Goal: Check status: Check status

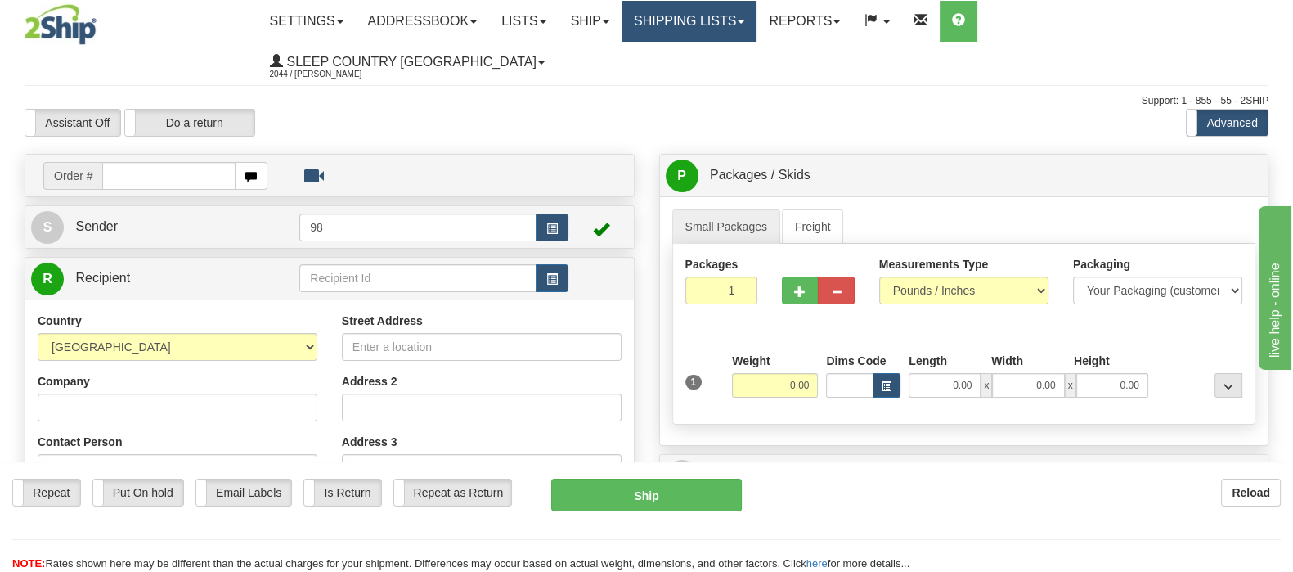
click at [720, 20] on link "Shipping lists" at bounding box center [689, 21] width 135 height 41
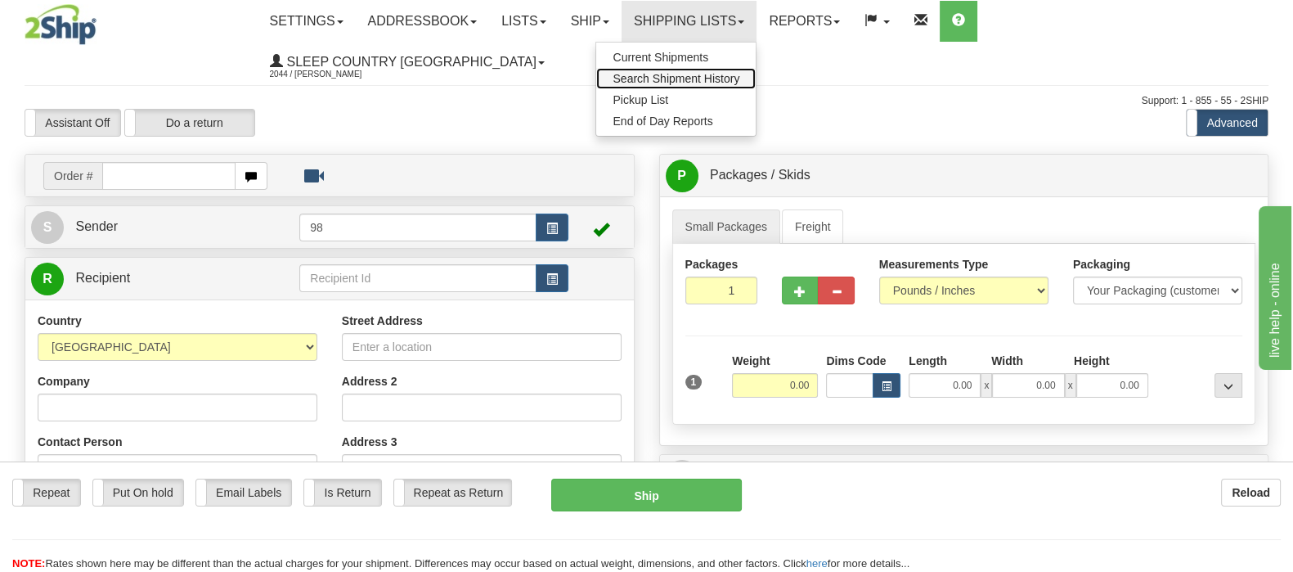
click at [732, 79] on span "Search Shipment History" at bounding box center [676, 78] width 127 height 13
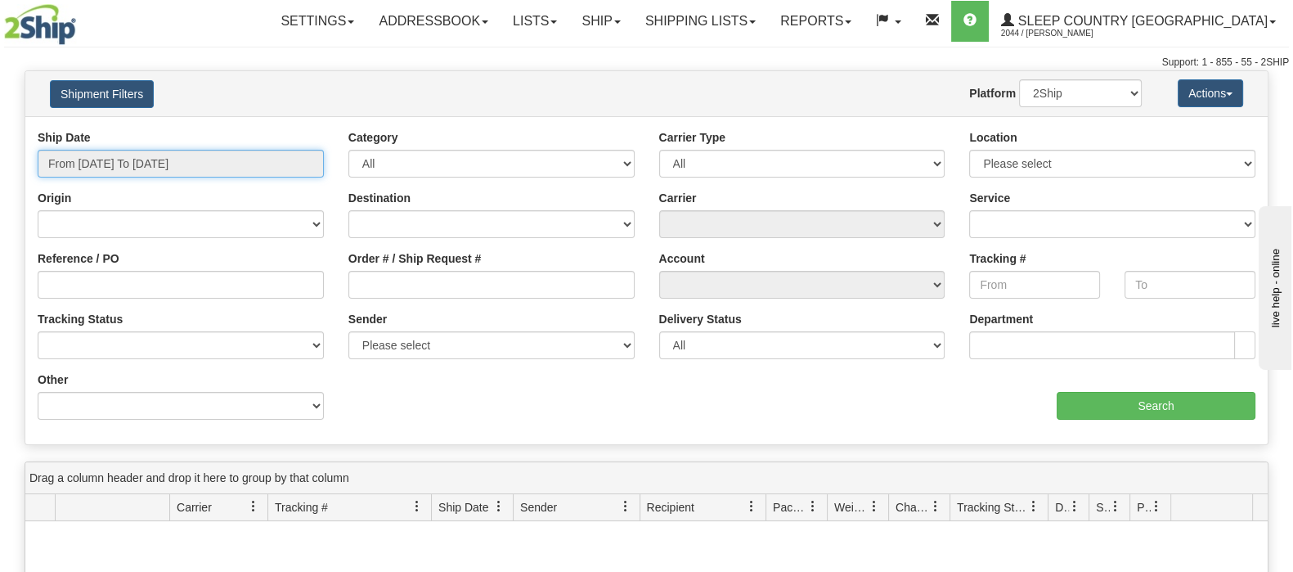
click at [166, 173] on input "From [DATE] To [DATE]" at bounding box center [181, 164] width 286 height 28
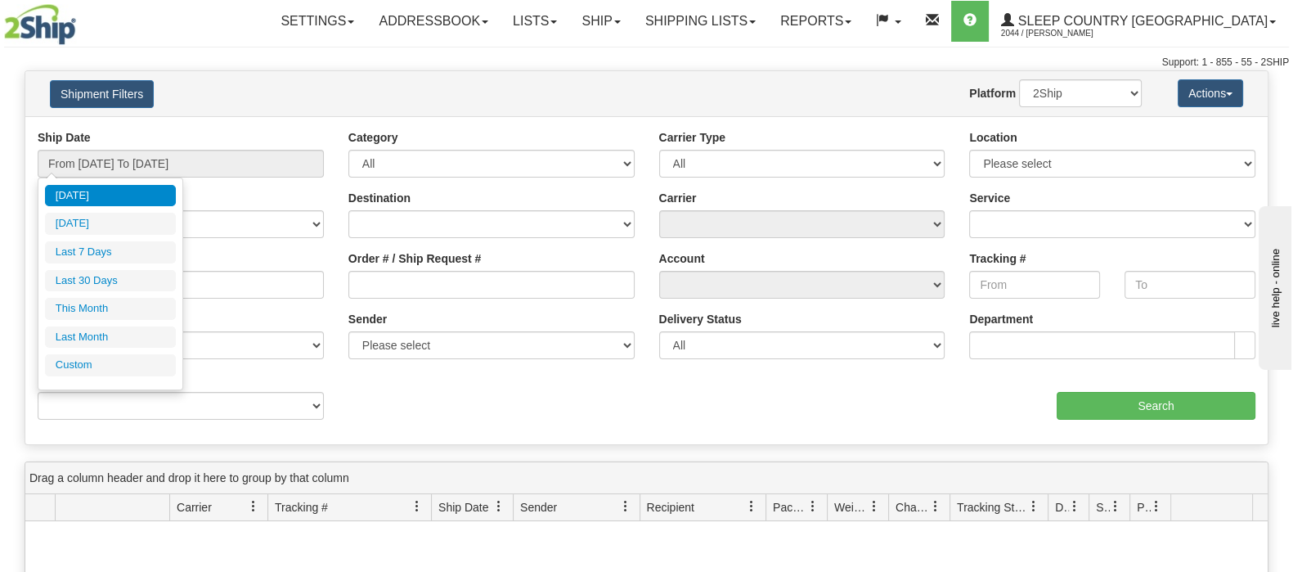
click at [135, 284] on li "Last 30 Days" at bounding box center [110, 281] width 131 height 22
type input "From [DATE] To [DATE]"
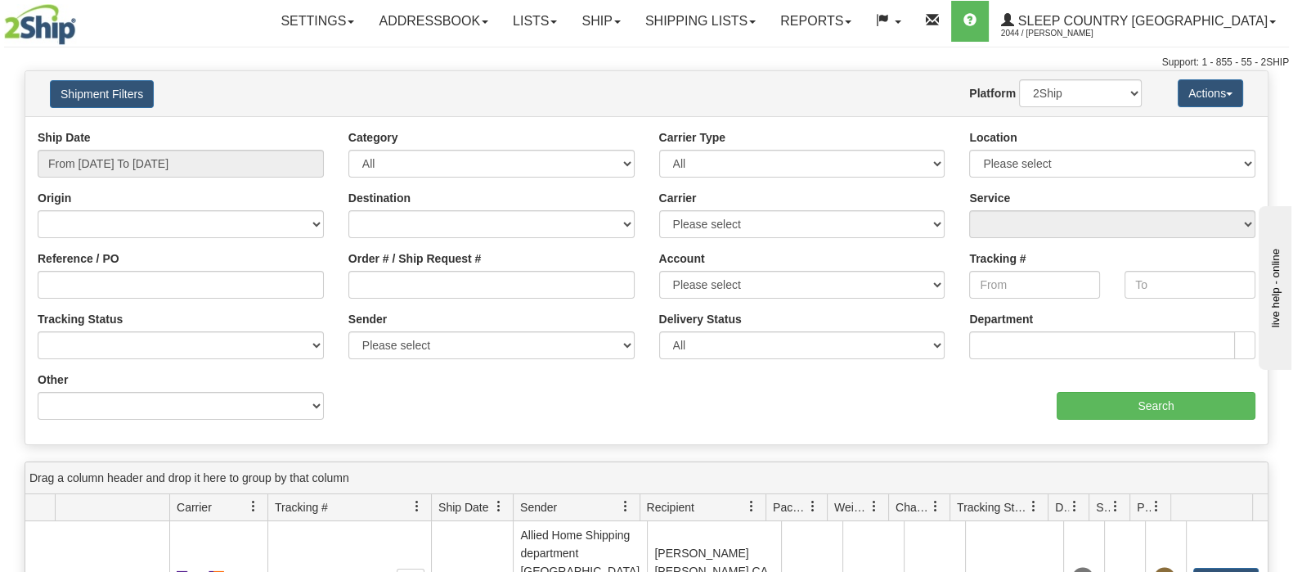
click at [413, 262] on label "Order # / Ship Request #" at bounding box center [414, 258] width 133 height 16
click at [413, 271] on input "Order # / Ship Request #" at bounding box center [491, 285] width 286 height 28
click at [450, 278] on input "Order # / Ship Request #" at bounding box center [491, 285] width 286 height 28
paste input "9002I110274"
click at [1189, 413] on input "Search" at bounding box center [1156, 406] width 199 height 28
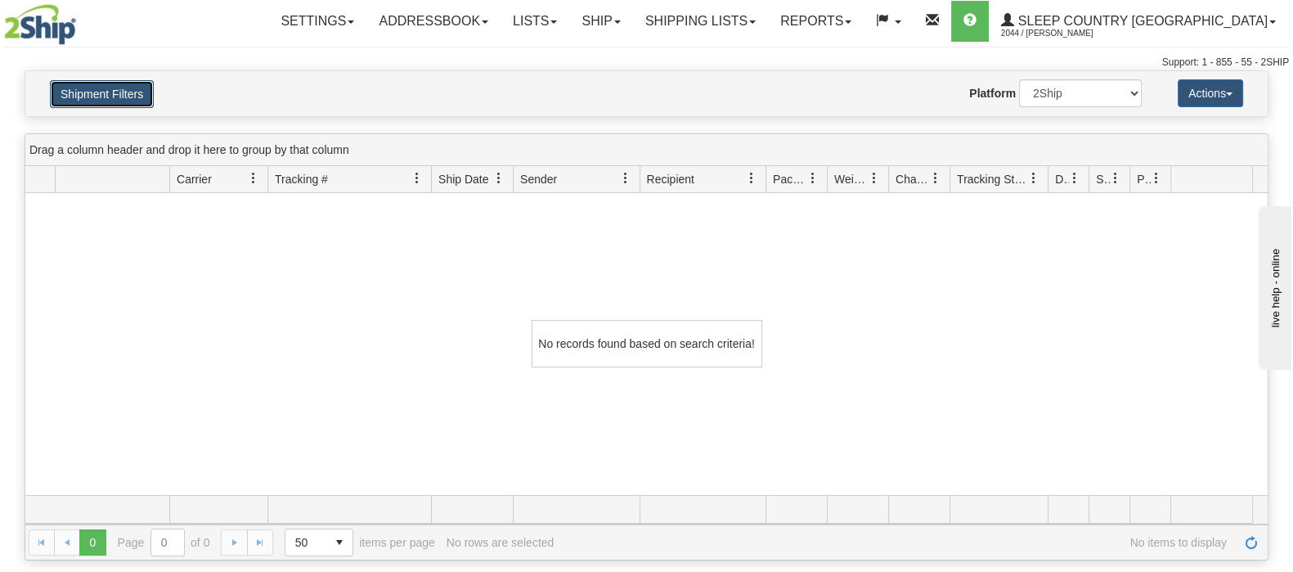
click at [65, 92] on button "Shipment Filters" at bounding box center [102, 94] width 104 height 28
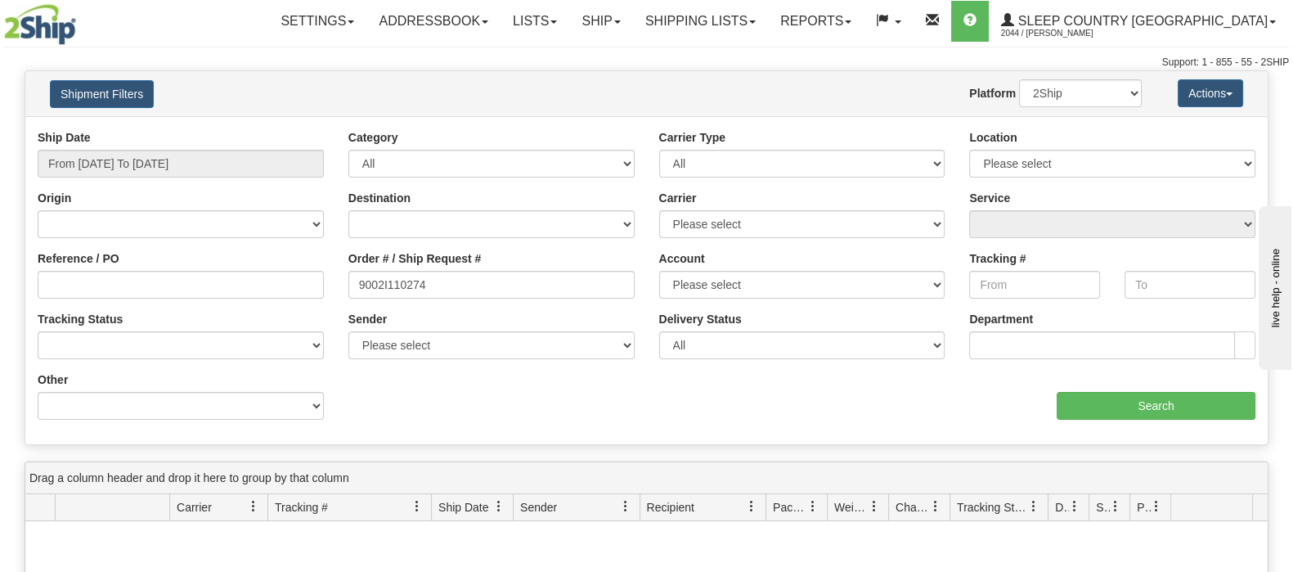
click at [442, 300] on div "Order # / Ship Request # 9002I110274" at bounding box center [491, 280] width 311 height 61
click at [440, 288] on input "9002I110274" at bounding box center [491, 285] width 286 height 28
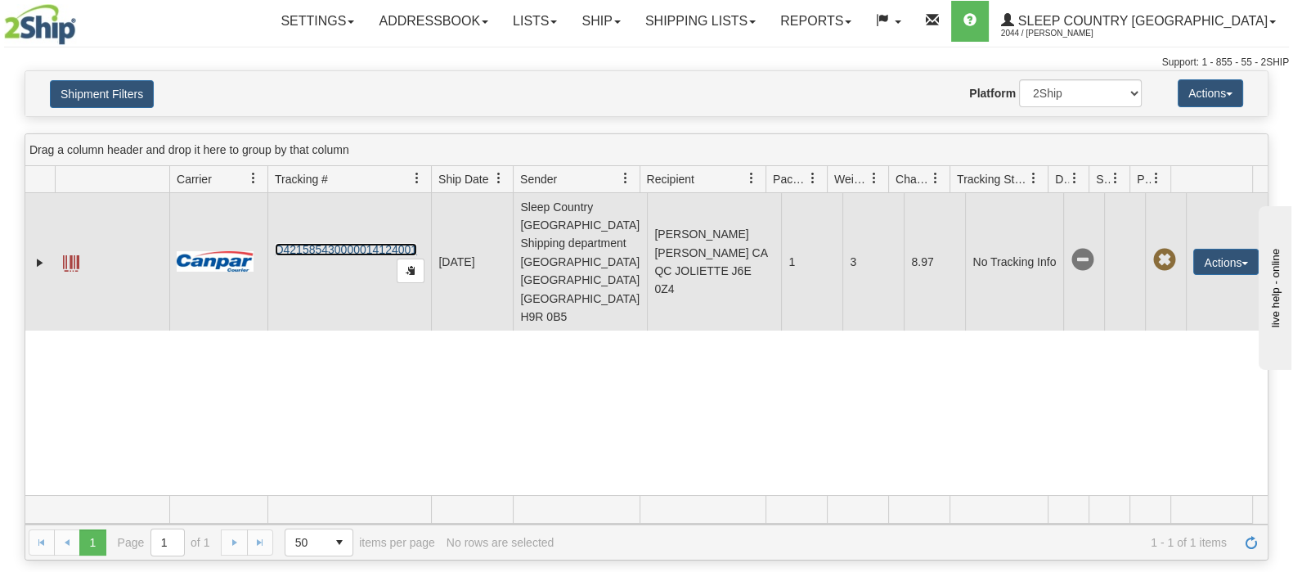
click at [335, 243] on link "D421585430000014124001" at bounding box center [346, 249] width 142 height 13
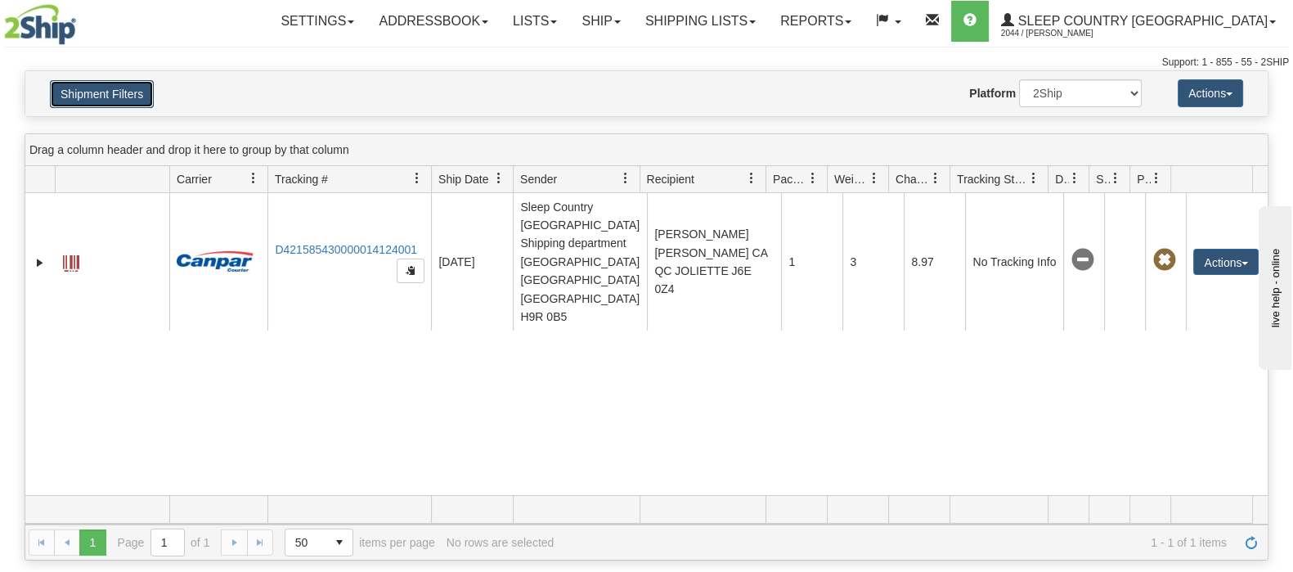
click at [125, 86] on button "Shipment Filters" at bounding box center [102, 94] width 104 height 28
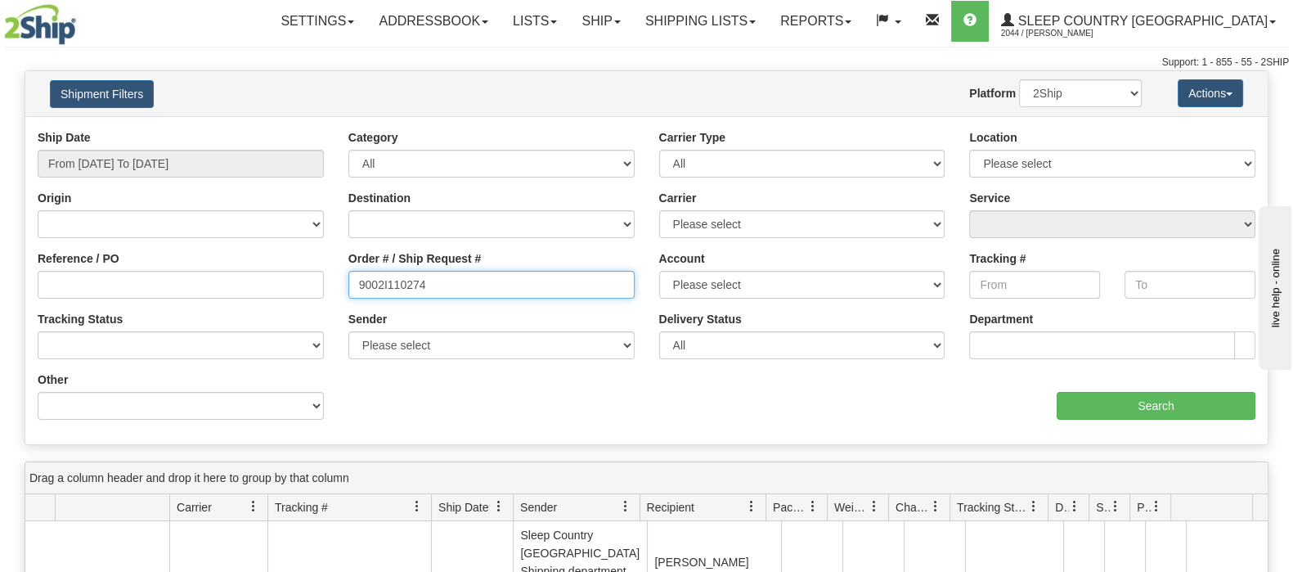
drag, startPoint x: 496, startPoint y: 290, endPoint x: 245, endPoint y: 272, distance: 251.7
click at [245, 129] on div "Reference / PO Order # / Ship Request # 9002I110274 Account Please select [GEOG…" at bounding box center [646, 129] width 1242 height 0
paste input "06225"
type input "9002I106225"
click at [1153, 422] on div "Ship Date From [DATE] To [DATE] Category All Inbound Outbound Carrier Type All …" at bounding box center [646, 280] width 1242 height 303
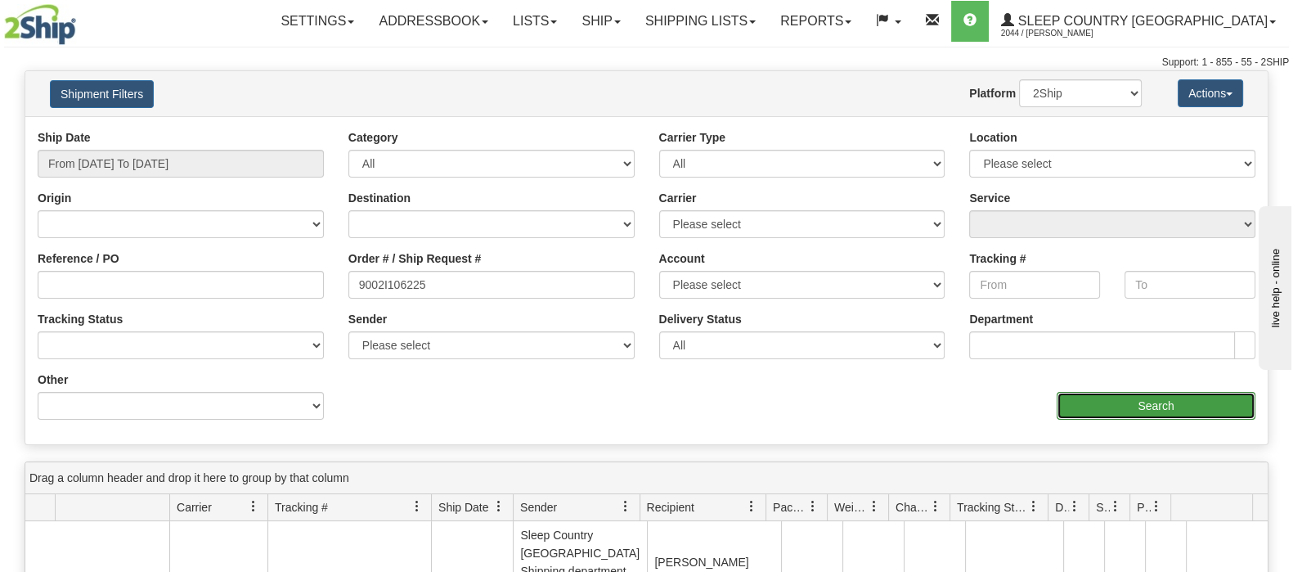
click at [1148, 407] on input "Search" at bounding box center [1156, 406] width 199 height 28
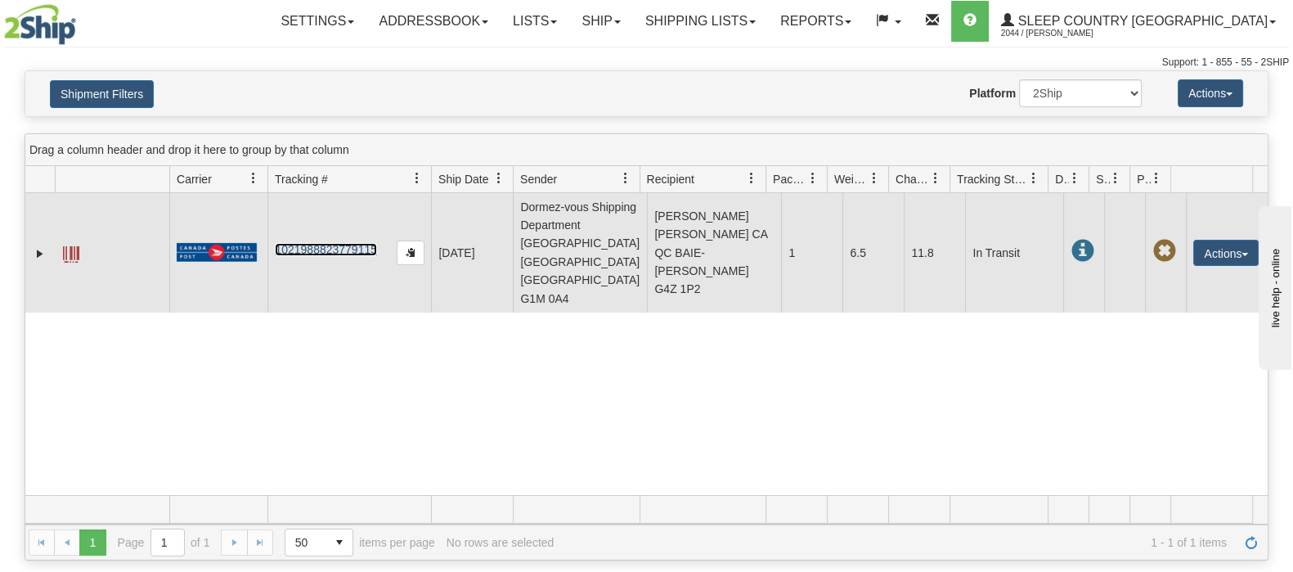
click at [295, 243] on link "1021988823779115" at bounding box center [326, 249] width 102 height 13
